Goal: Task Accomplishment & Management: Use online tool/utility

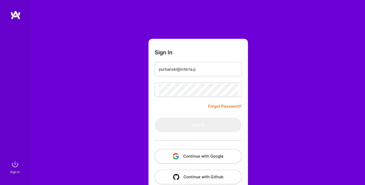
type input "purbanski@interia.pl"
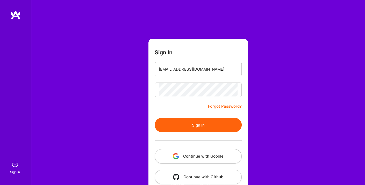
click at [200, 126] on button "Sign In" at bounding box center [198, 125] width 87 height 15
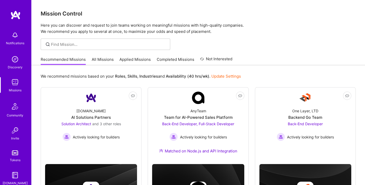
click at [105, 60] on link "All Missions" at bounding box center [103, 61] width 22 height 9
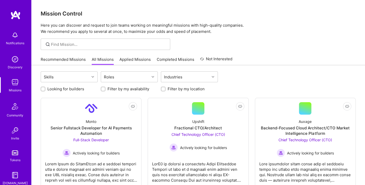
click at [112, 88] on label "Filter by my availability" at bounding box center [129, 88] width 42 height 5
click at [105, 88] on input "Filter by my availability" at bounding box center [104, 90] width 4 height 4
click at [103, 89] on input "Filter by my availability" at bounding box center [103, 89] width 5 height 5
checkbox input "false"
click at [162, 88] on input "Filter by my location" at bounding box center [164, 90] width 4 height 4
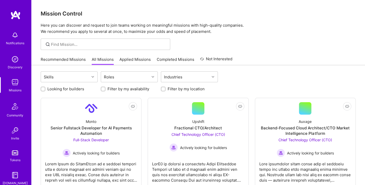
checkbox input "true"
click at [44, 91] on div at bounding box center [43, 89] width 5 height 5
click at [42, 89] on input "Looking for builders" at bounding box center [44, 90] width 4 height 4
checkbox input "true"
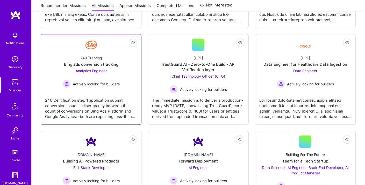
scroll to position [156, 0]
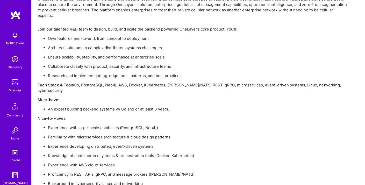
scroll to position [465, 0]
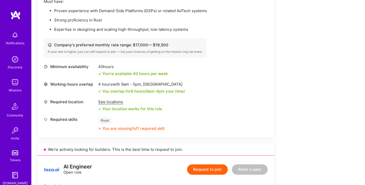
scroll to position [183, 0]
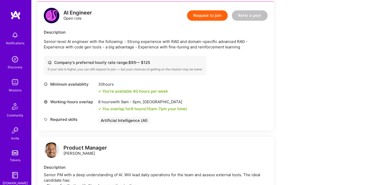
scroll to position [135, 0]
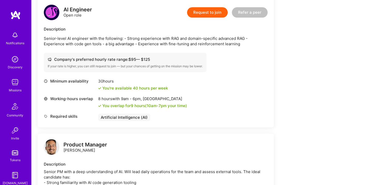
click at [231, 76] on div "AI Engineer Open role Request to join Refer a peer Description Senior-level AI …" at bounding box center [156, 62] width 236 height 129
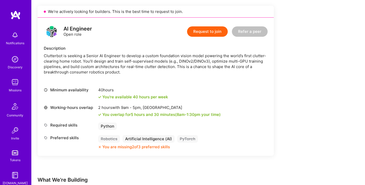
scroll to position [116, 0]
click at [177, 95] on div "Minimum availability 40 hours You're available 40 hours per week" at bounding box center [156, 93] width 224 height 12
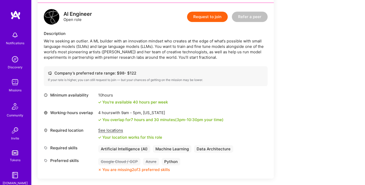
scroll to position [141, 0]
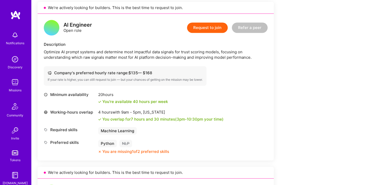
scroll to position [338, 0]
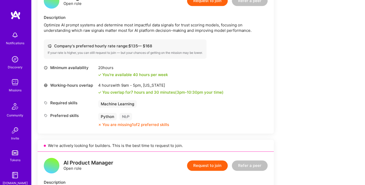
click at [177, 95] on div "You overlap for 7 hours and 30 minutes ( 3pm - 10:30pm your time)" at bounding box center [162, 92] width 121 height 5
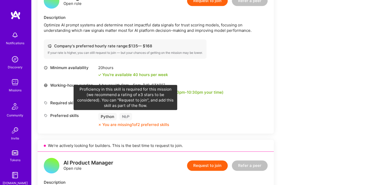
click at [124, 118] on div "NLP" at bounding box center [125, 117] width 13 height 8
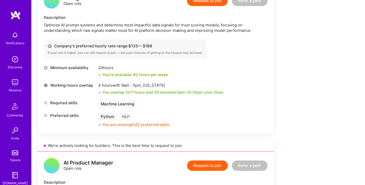
click at [124, 118] on div "NLP" at bounding box center [125, 117] width 13 height 8
copy div "NLP"
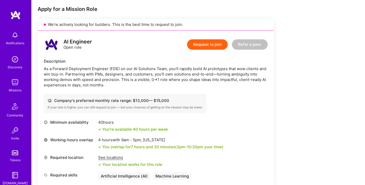
scroll to position [77, 0]
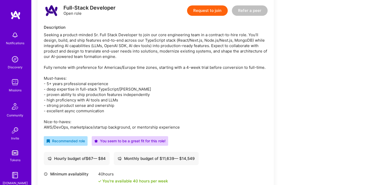
scroll to position [139, 0]
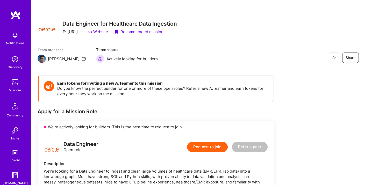
scroll to position [123, 0]
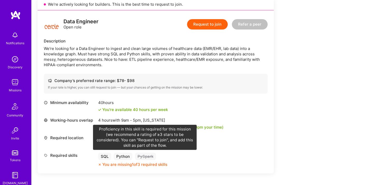
click at [147, 155] on div "PySpark" at bounding box center [145, 157] width 21 height 8
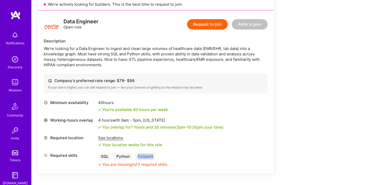
click at [147, 155] on div "PySpark" at bounding box center [145, 157] width 21 height 8
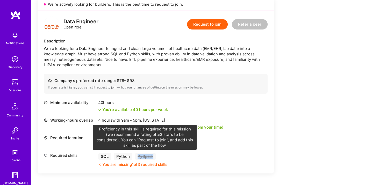
click at [146, 155] on div "PySpark" at bounding box center [145, 157] width 21 height 8
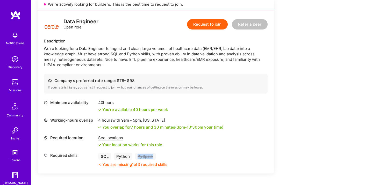
click at [146, 155] on div "PySpark" at bounding box center [145, 157] width 21 height 8
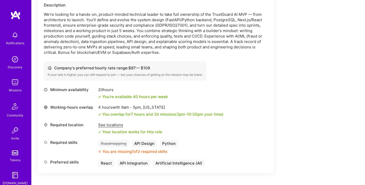
scroll to position [162, 0]
